Goal: Navigation & Orientation: Find specific page/section

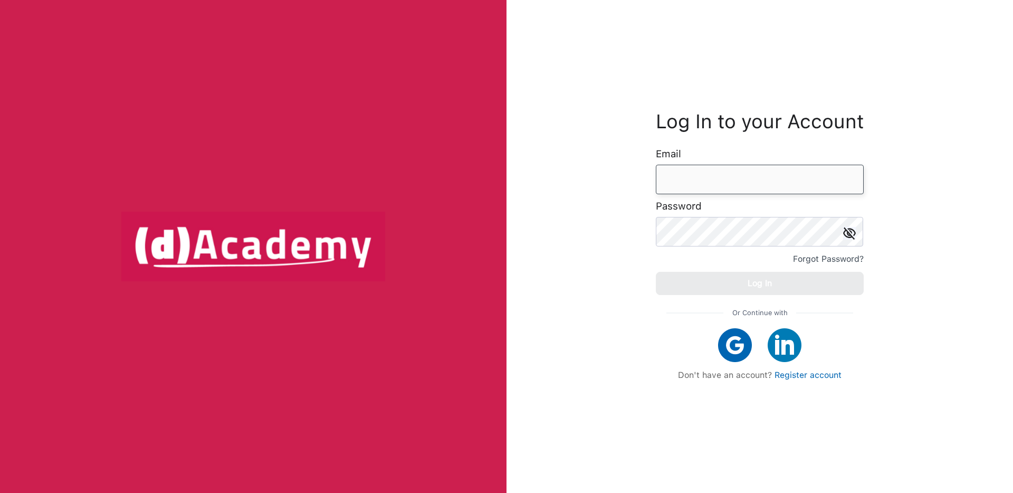
drag, startPoint x: 679, startPoint y: 165, endPoint x: 679, endPoint y: 172, distance: 6.9
click at [679, 165] on input "email" at bounding box center [760, 180] width 208 height 30
type input "*"
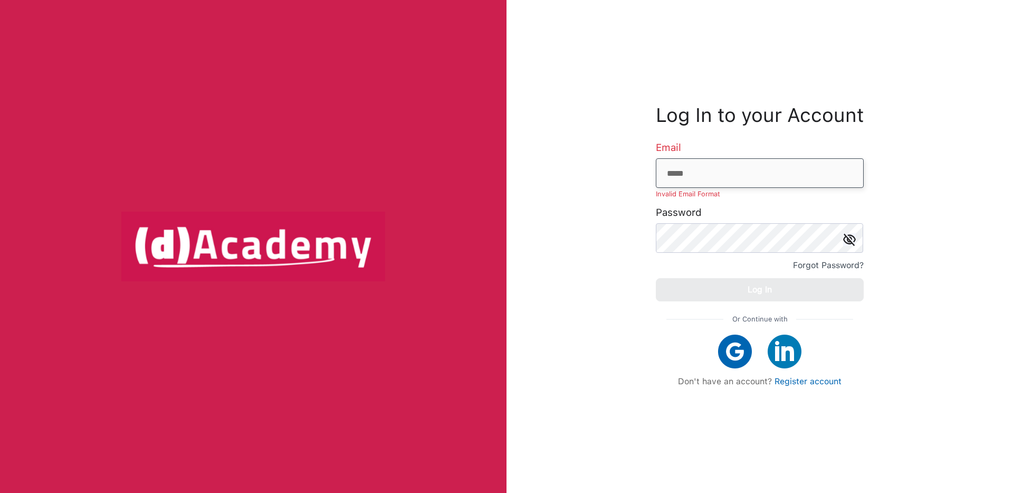
type input "**********"
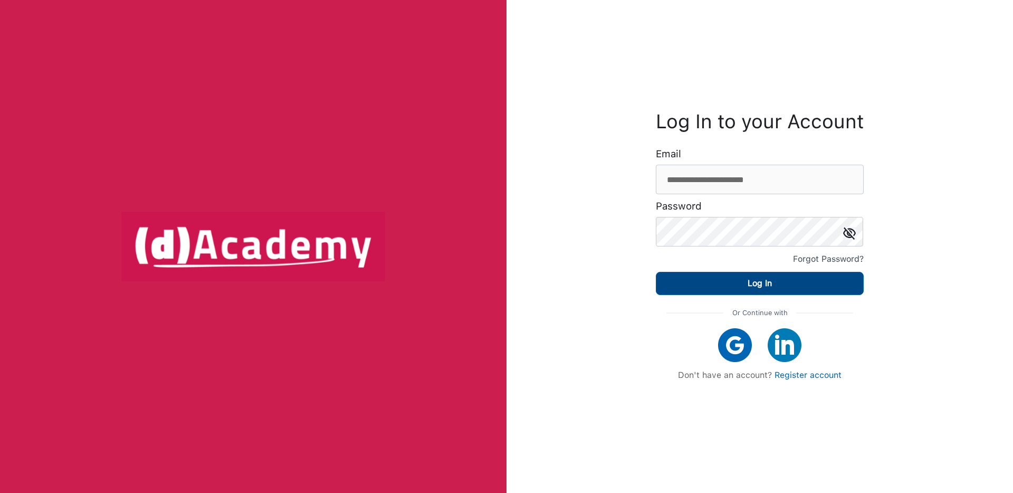
click at [746, 287] on button "Log In" at bounding box center [760, 283] width 208 height 23
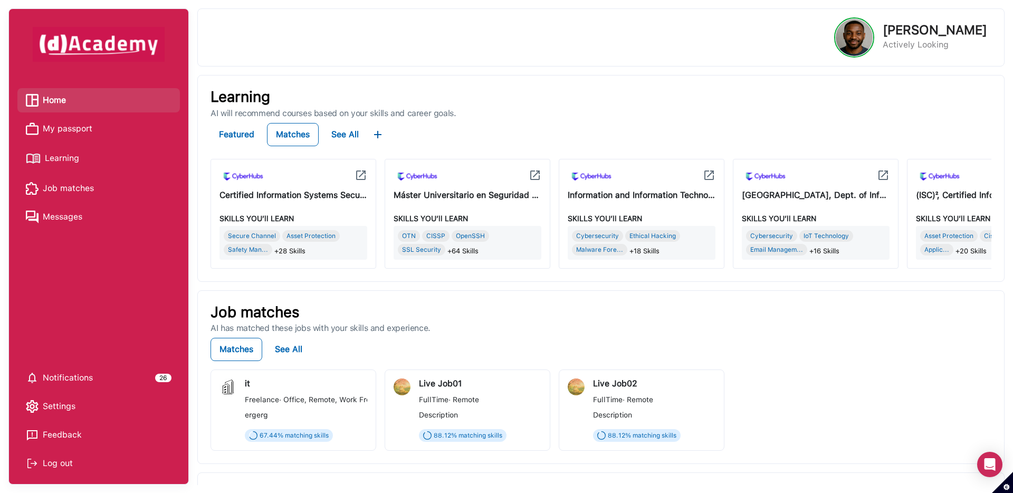
click at [71, 128] on span "My passport" at bounding box center [68, 129] width 50 height 16
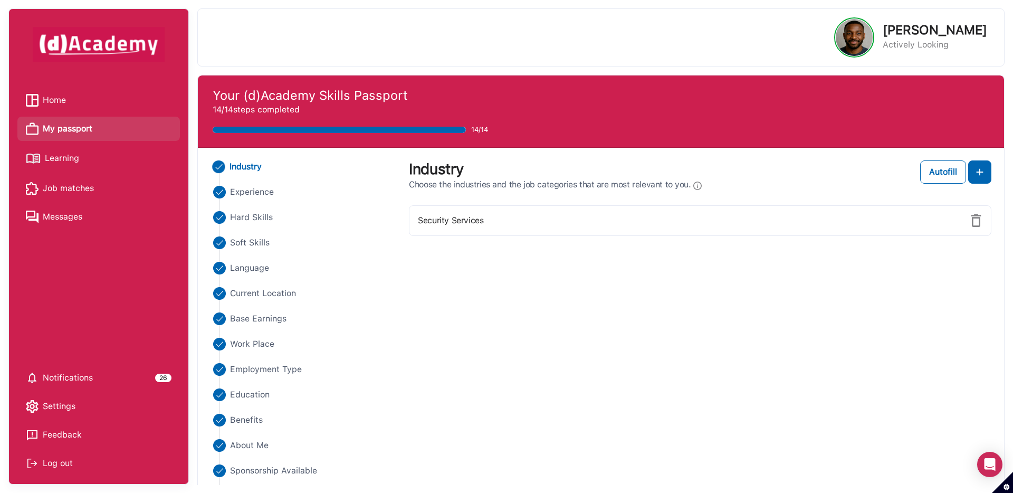
click at [79, 159] on span "Learning" at bounding box center [62, 158] width 34 height 16
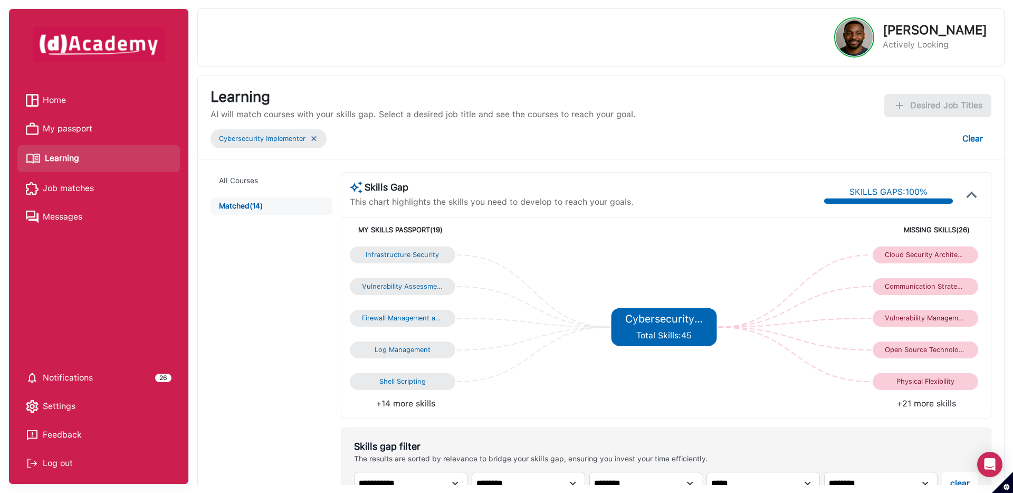
click at [72, 187] on span "Job matches" at bounding box center [68, 188] width 51 height 16
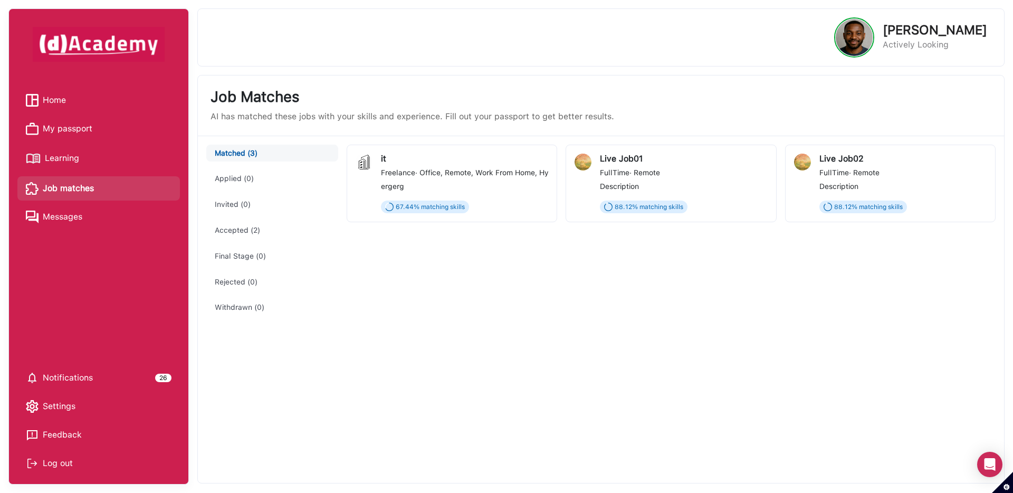
click at [54, 104] on span "Home" at bounding box center [54, 100] width 23 height 16
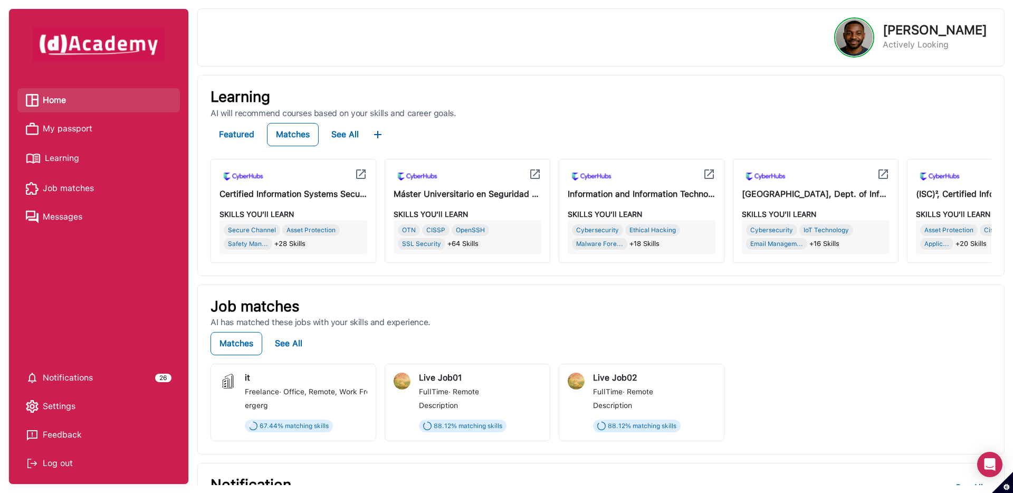
click at [59, 466] on div "Log out" at bounding box center [99, 463] width 146 height 16
